Goal: Task Accomplishment & Management: Use online tool/utility

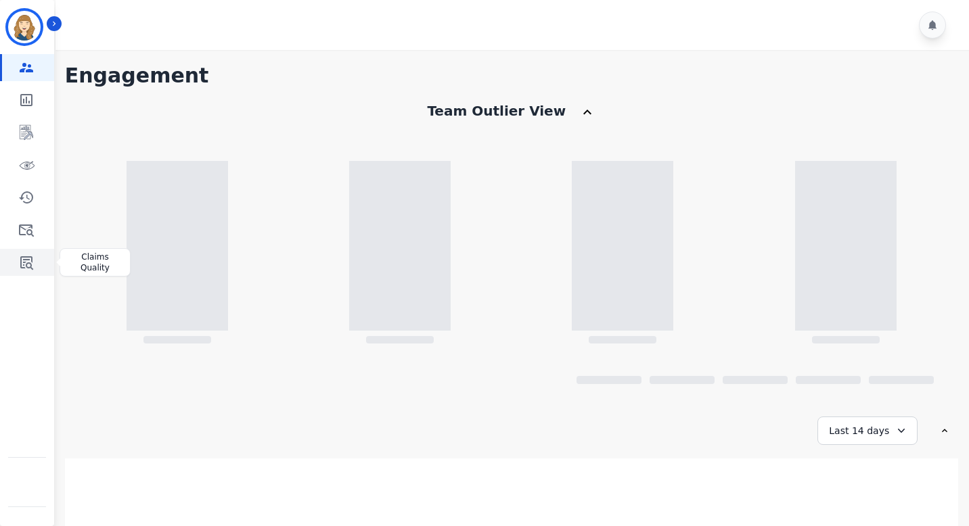
click at [24, 263] on icon "Sidebar" at bounding box center [26, 262] width 16 height 16
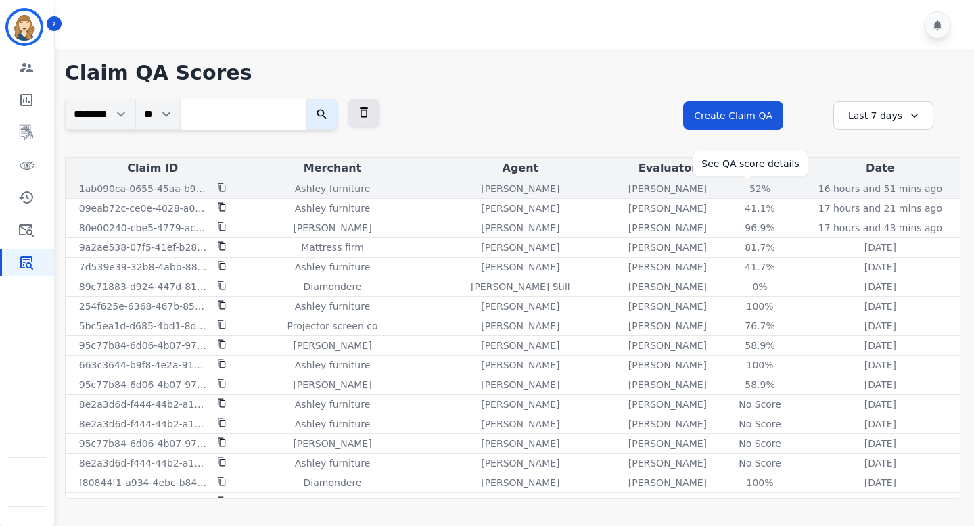
click at [748, 191] on div "52 %" at bounding box center [760, 189] width 61 height 14
click at [750, 188] on div "52 %" at bounding box center [760, 189] width 61 height 14
click at [747, 189] on div "52 %" at bounding box center [760, 189] width 61 height 14
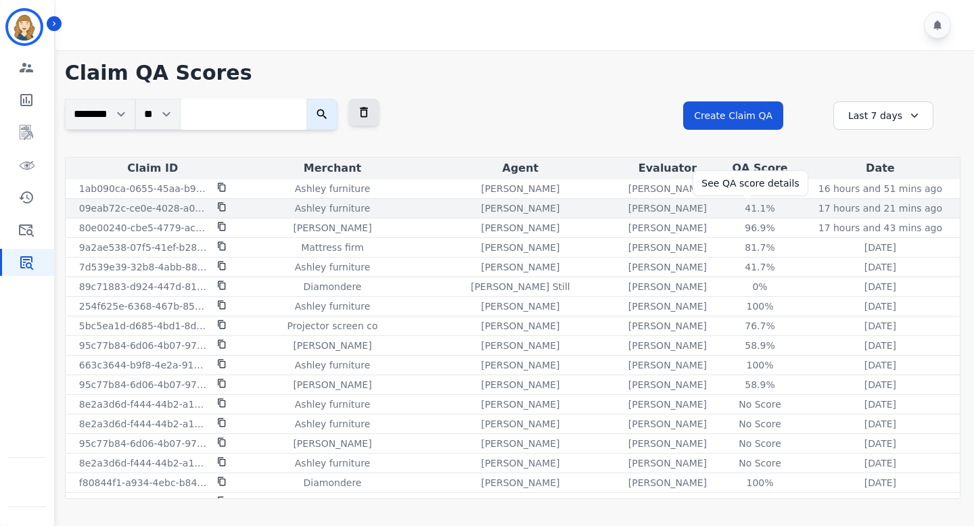
click at [747, 212] on div "41.1 %" at bounding box center [760, 209] width 61 height 14
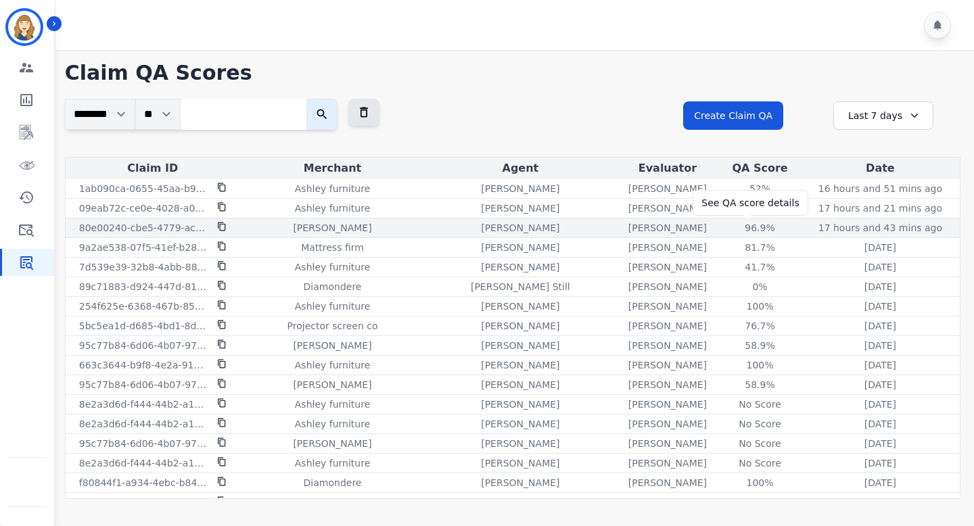
click at [745, 225] on div "96.9 %" at bounding box center [760, 228] width 61 height 14
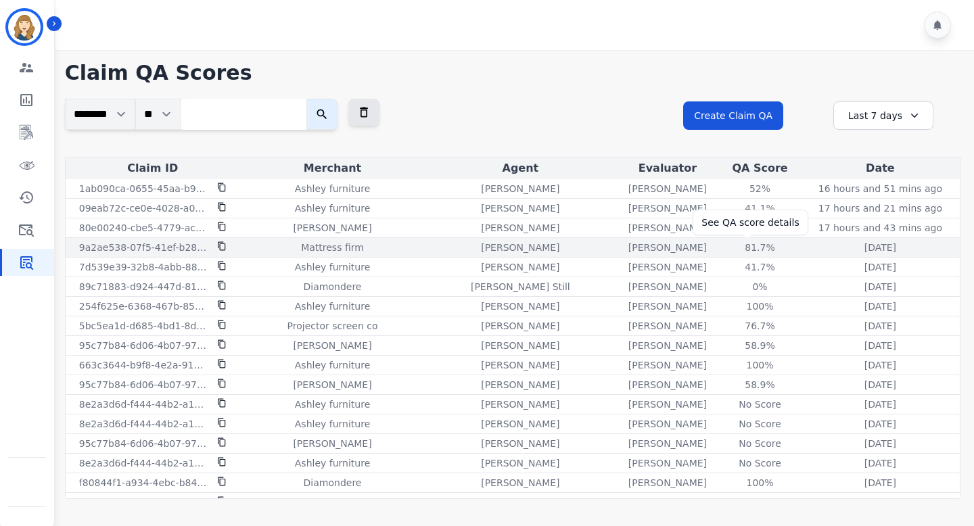
click at [741, 249] on div "81.7 %" at bounding box center [760, 248] width 61 height 14
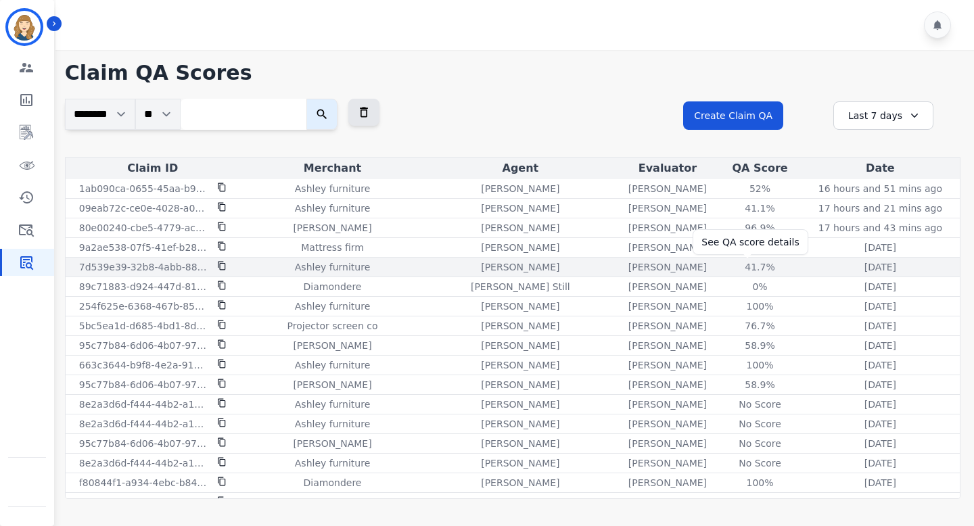
click at [742, 270] on div "41.7 %" at bounding box center [760, 267] width 61 height 14
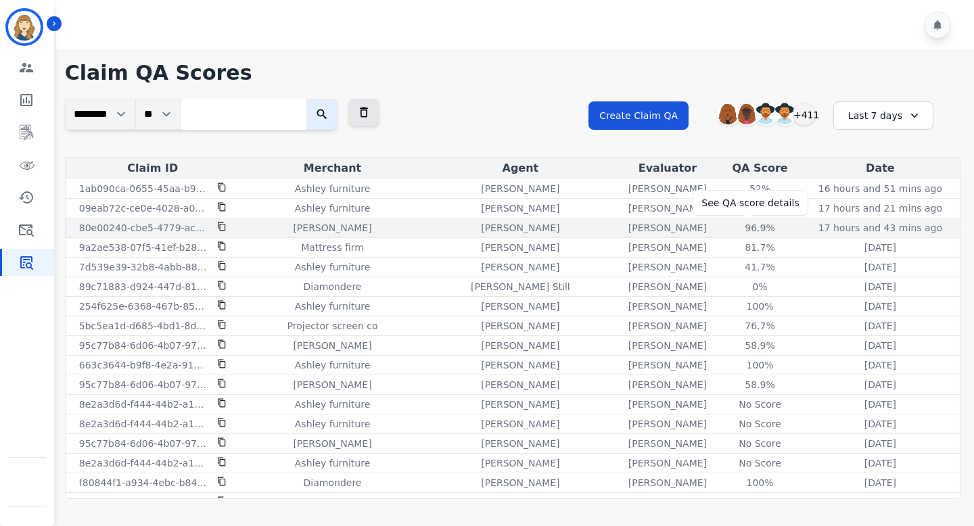
click at [742, 227] on div "96.9 %" at bounding box center [760, 228] width 61 height 14
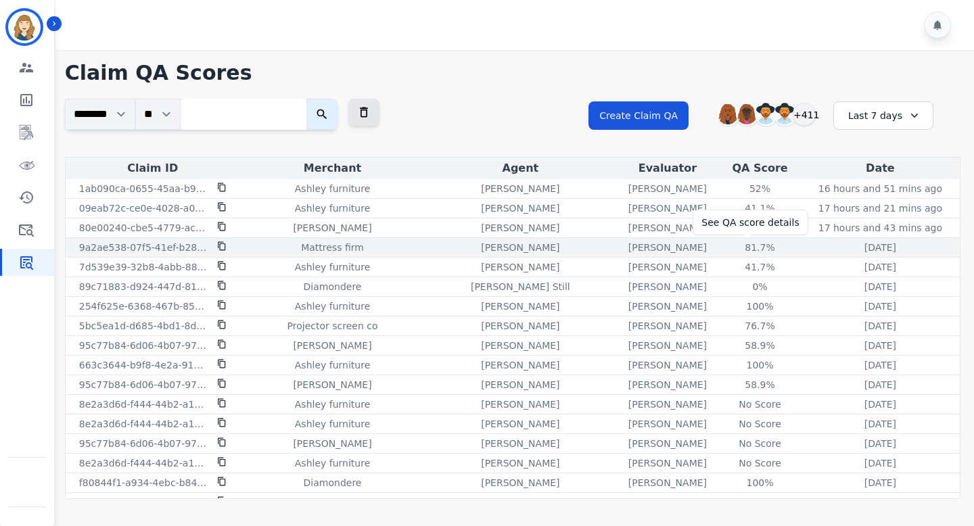
click at [742, 249] on div "81.7 %" at bounding box center [760, 248] width 61 height 14
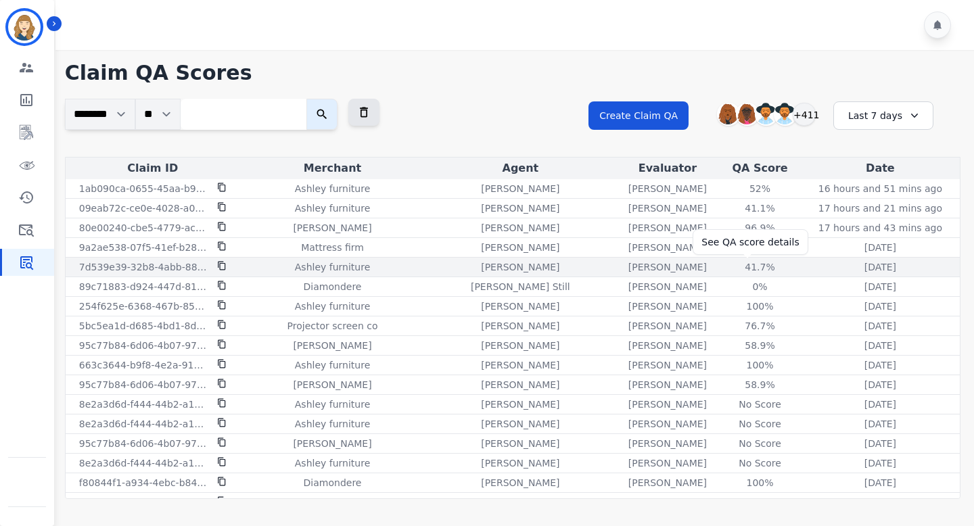
click at [744, 269] on div "41.7 %" at bounding box center [760, 267] width 61 height 14
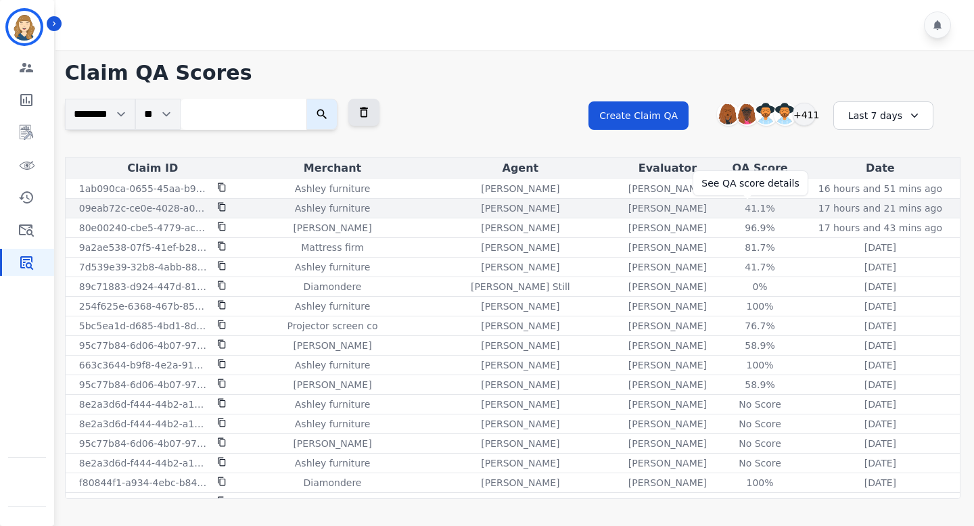
click at [752, 209] on div "41.1 %" at bounding box center [760, 209] width 61 height 14
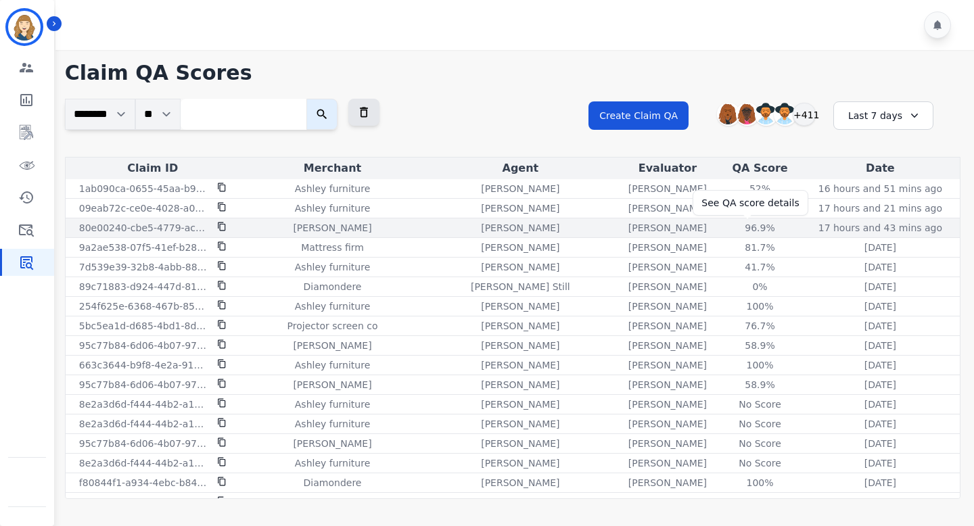
click at [744, 226] on div "96.9 %" at bounding box center [760, 228] width 61 height 14
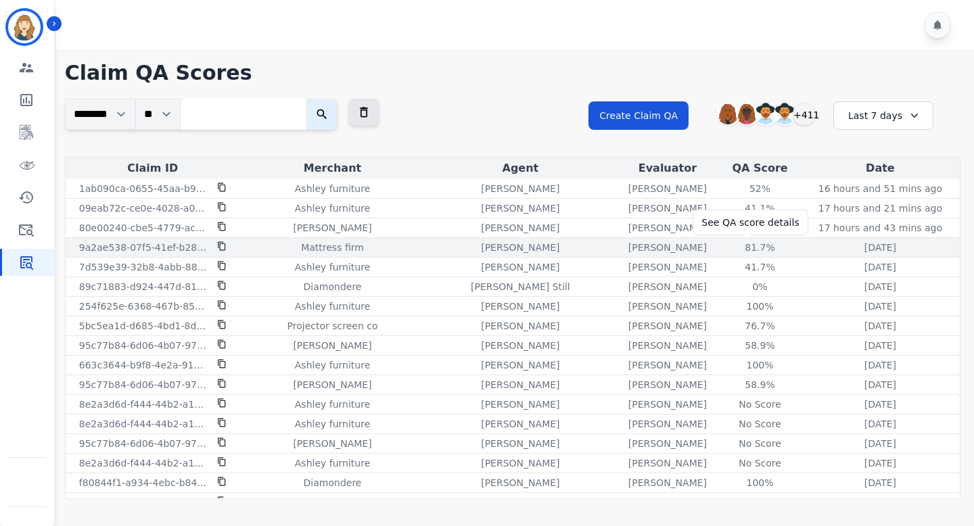
click at [744, 248] on div "81.7 %" at bounding box center [760, 248] width 61 height 14
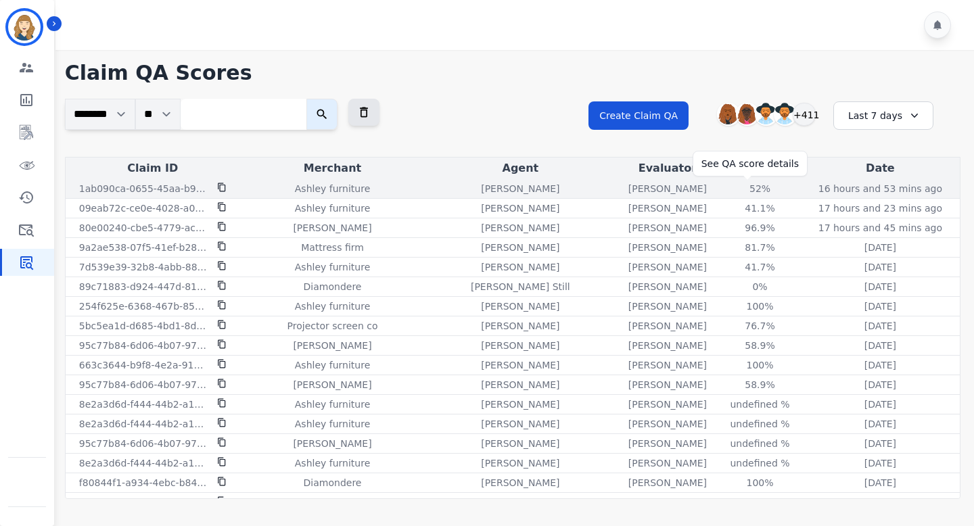
click at [749, 188] on div "52%" at bounding box center [760, 189] width 61 height 14
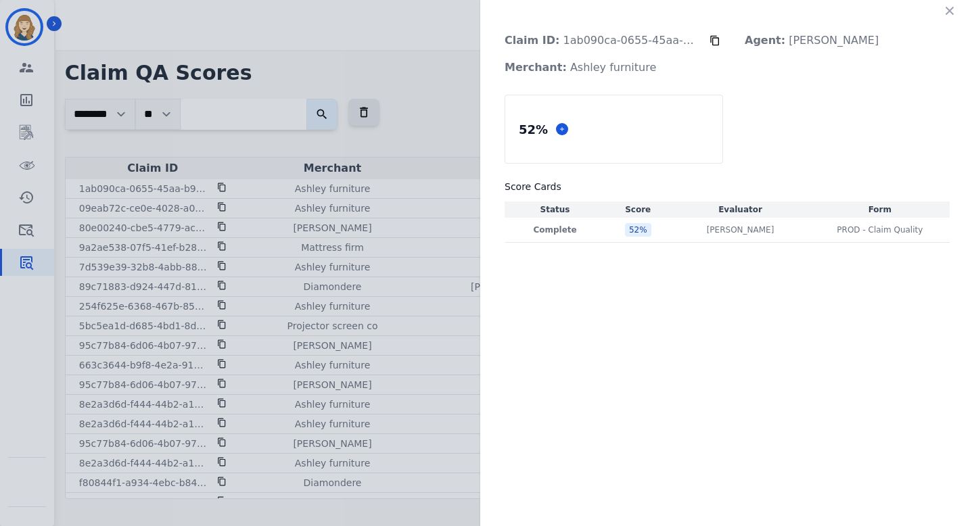
click at [457, 71] on div "Claim ID: 1ab090ca-0655-45aa-b945-f8d71f400f01 Agent: [PERSON_NAME]: [PERSON_NA…" at bounding box center [487, 263] width 974 height 526
click at [269, 110] on div "Claim ID: 1ab090ca-0655-45aa-b945-f8d71f400f01 Agent: [PERSON_NAME]: [PERSON_NA…" at bounding box center [487, 263] width 974 height 526
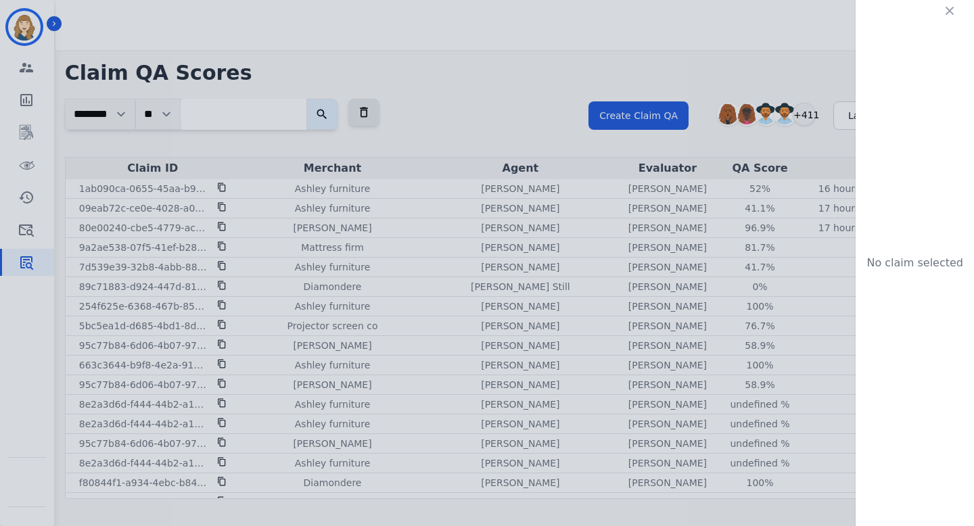
click at [948, 17] on icon "button" at bounding box center [950, 11] width 14 height 14
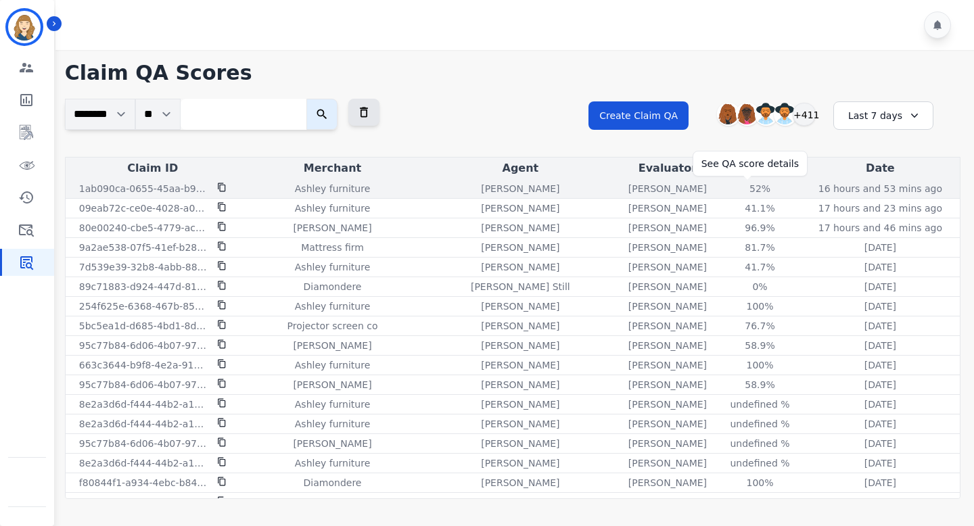
click at [749, 188] on div "52%" at bounding box center [760, 189] width 61 height 14
click at [749, 189] on div "52%" at bounding box center [760, 189] width 61 height 14
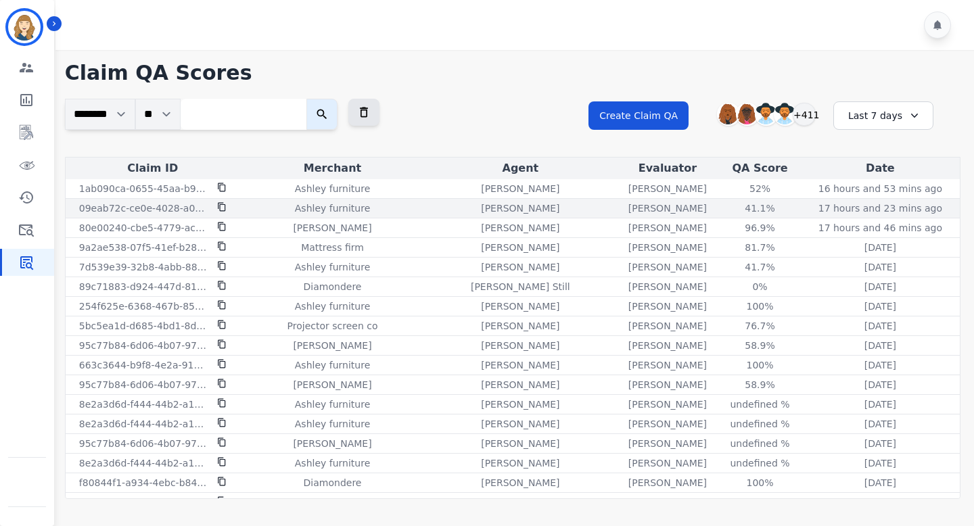
click at [749, 204] on div "41.1%" at bounding box center [760, 209] width 61 height 14
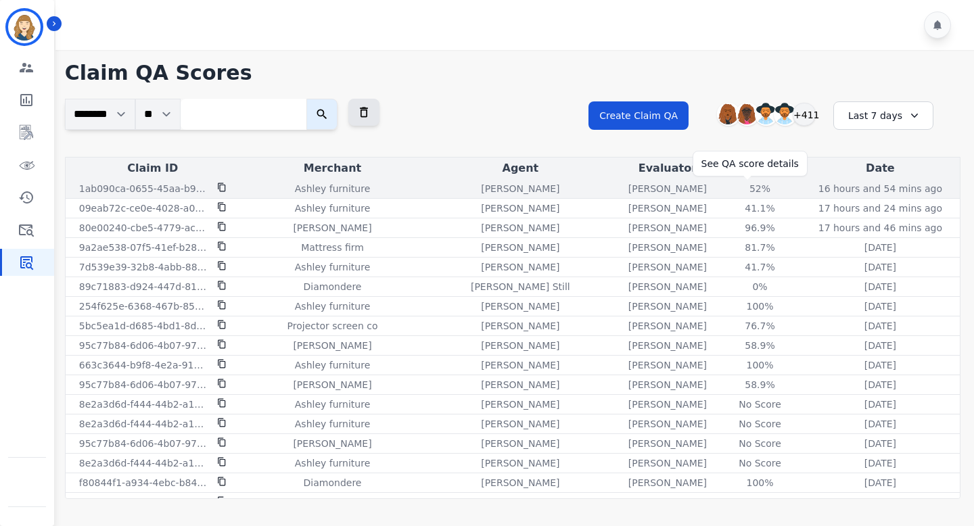
click at [747, 189] on div "52 %" at bounding box center [760, 189] width 61 height 14
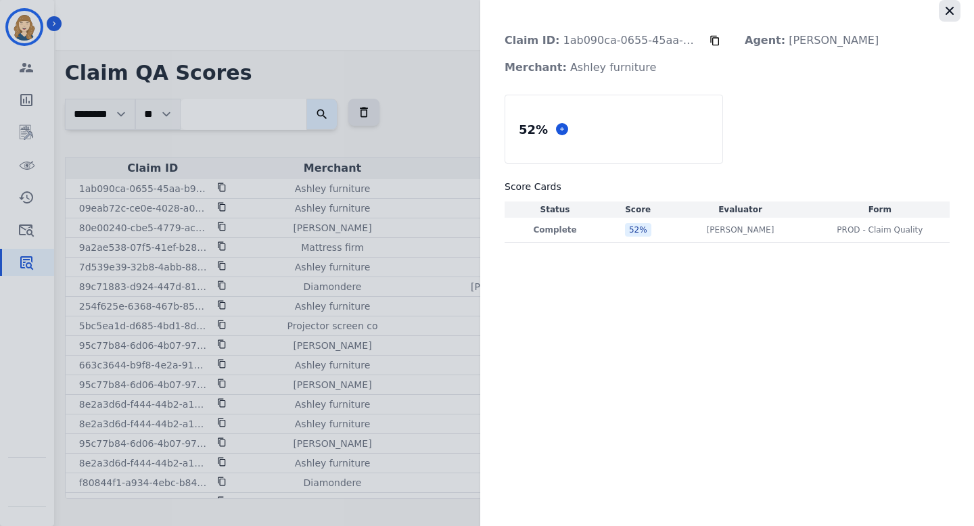
click at [952, 9] on icon "button" at bounding box center [950, 11] width 14 height 14
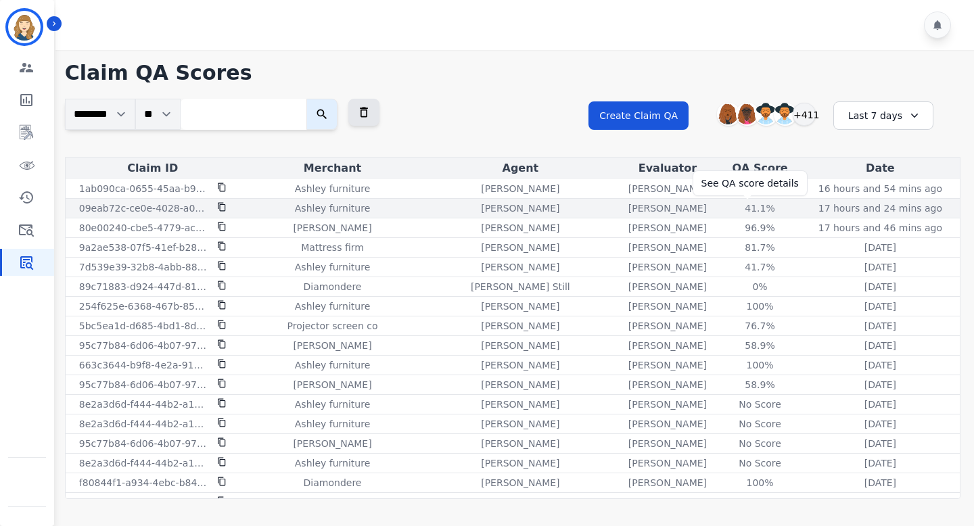
click at [754, 203] on div "41.1 %" at bounding box center [760, 209] width 61 height 14
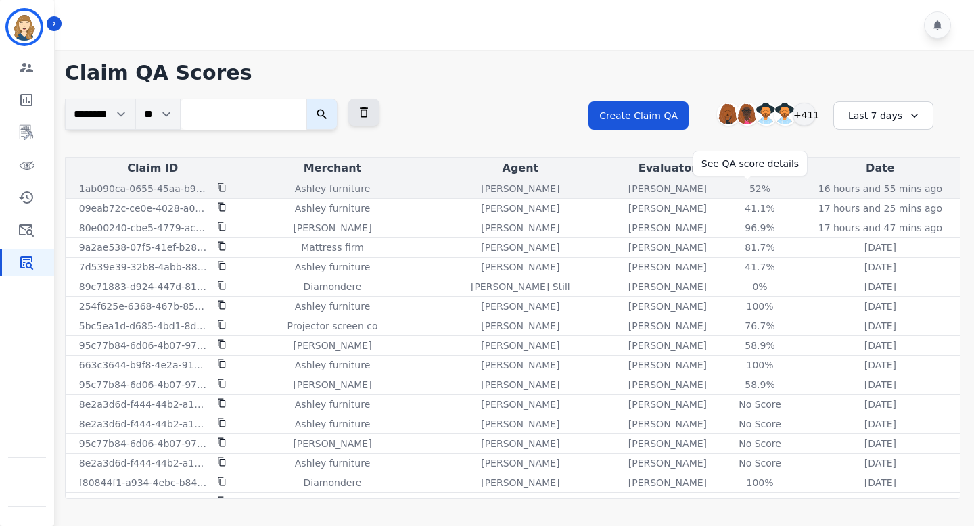
click at [749, 188] on div "52 %" at bounding box center [760, 189] width 61 height 14
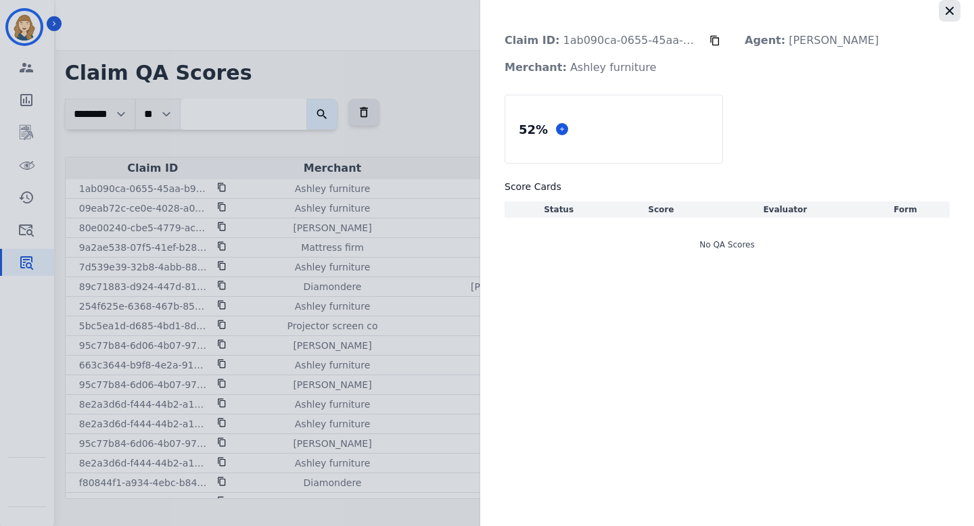
click at [953, 3] on button "button" at bounding box center [950, 11] width 22 height 22
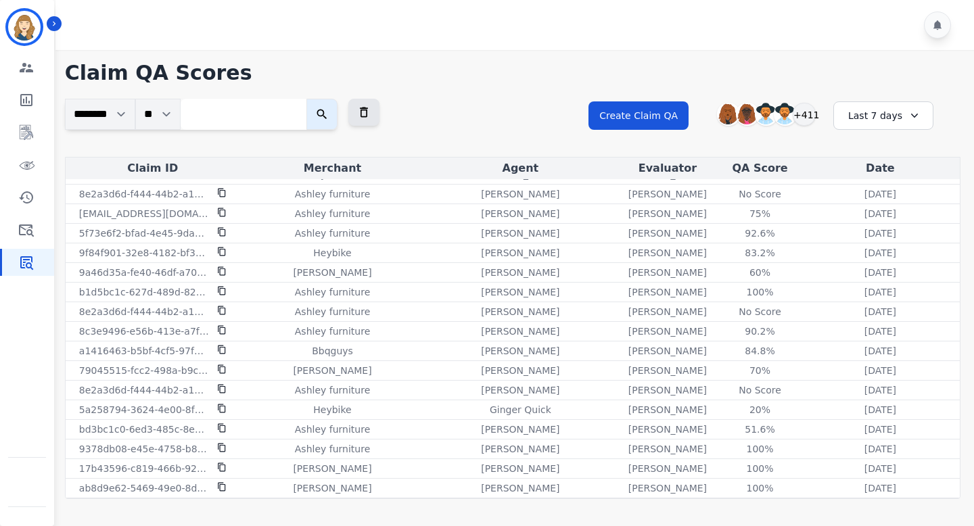
scroll to position [297, 0]
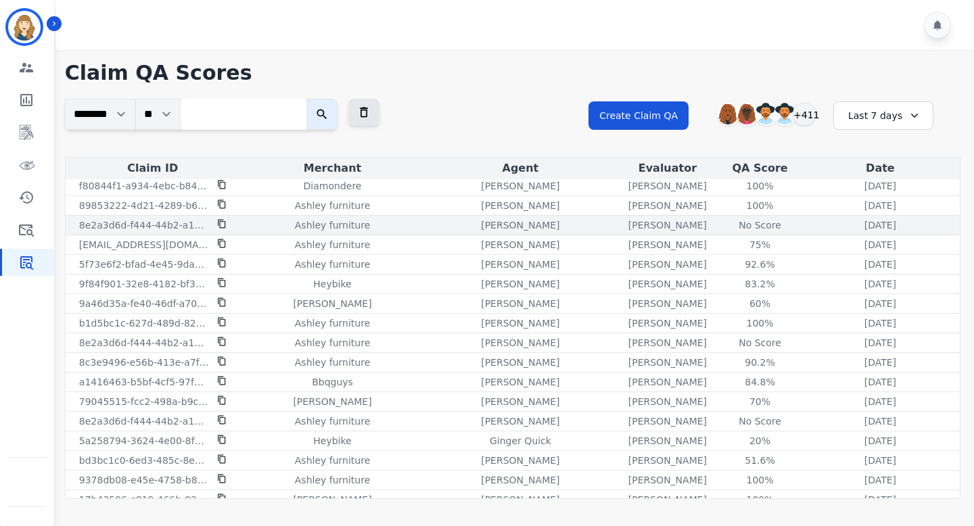
click at [749, 229] on div "No Score" at bounding box center [760, 225] width 61 height 14
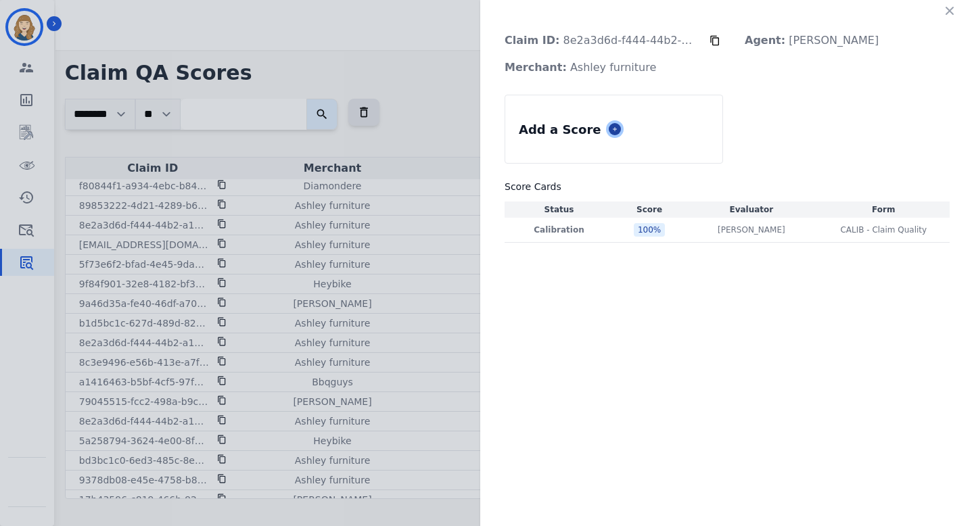
click at [611, 130] on icon at bounding box center [614, 129] width 7 height 7
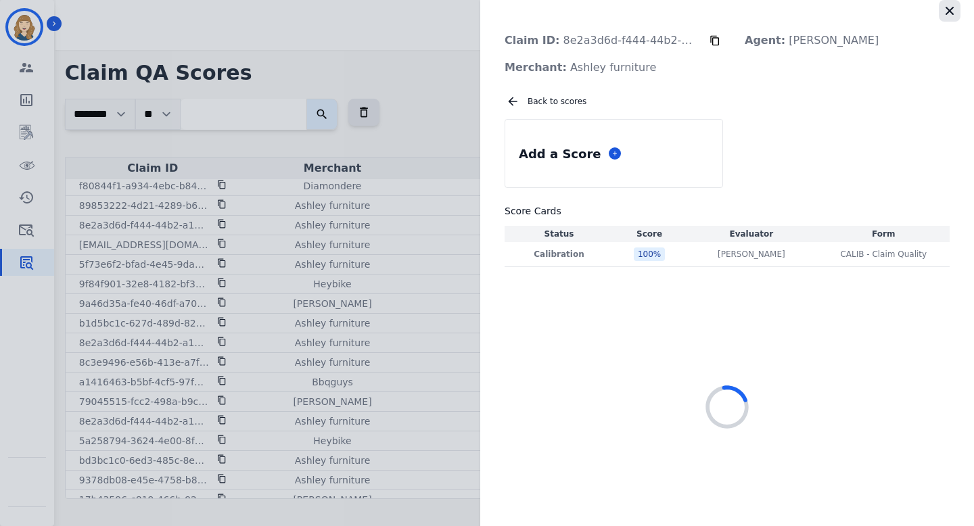
click at [945, 14] on icon "button" at bounding box center [950, 11] width 14 height 14
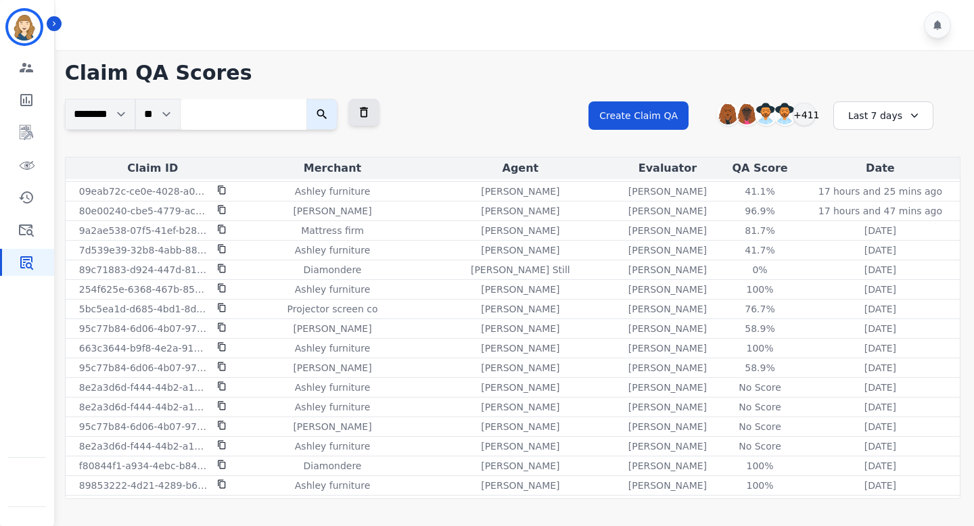
scroll to position [0, 0]
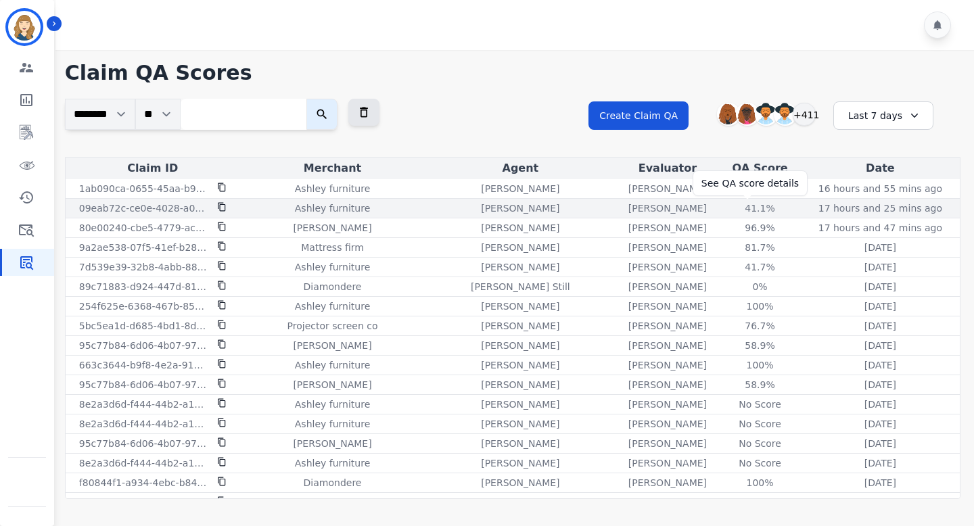
click at [743, 207] on div "41.1 %" at bounding box center [760, 209] width 61 height 14
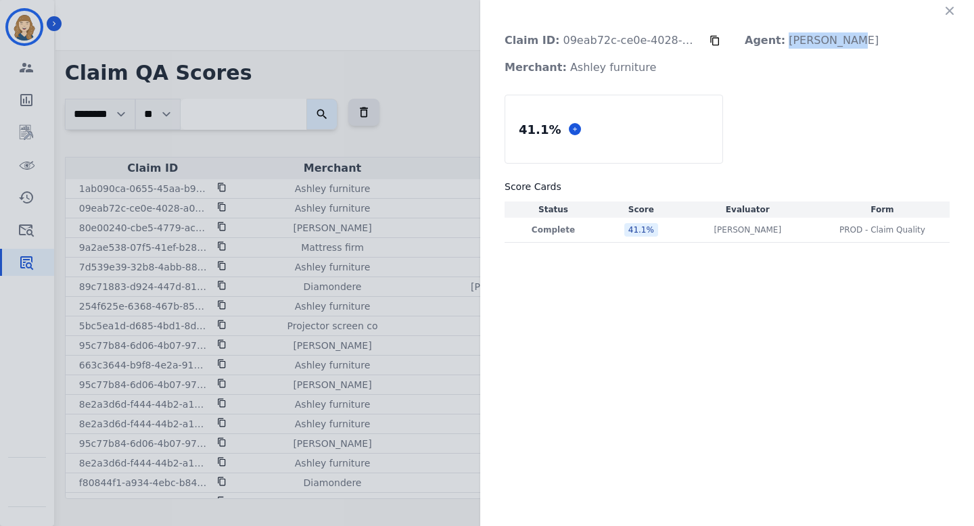
drag, startPoint x: 839, startPoint y: 36, endPoint x: 784, endPoint y: 39, distance: 54.9
click at [784, 39] on p "Agent: Tasia Smith" at bounding box center [812, 40] width 156 height 27
click at [948, 13] on icon "button" at bounding box center [950, 11] width 8 height 8
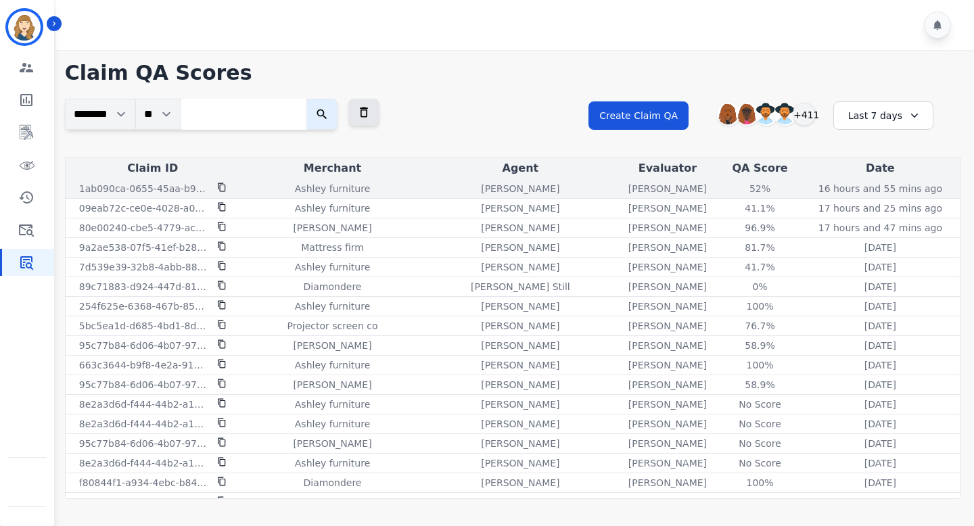
copy p "[PERSON_NAME]"
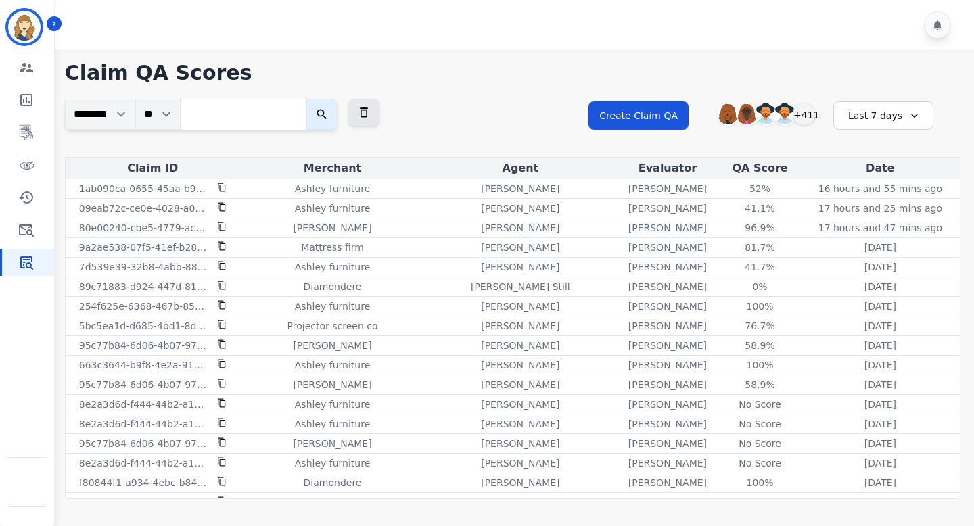
drag, startPoint x: 684, startPoint y: 191, endPoint x: 634, endPoint y: 157, distance: 59.9
